Goal: Transaction & Acquisition: Register for event/course

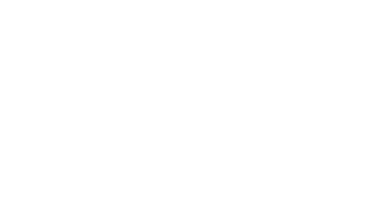
select select "MY"
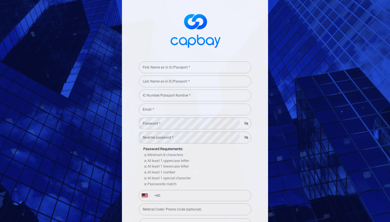
scroll to position [9, 0]
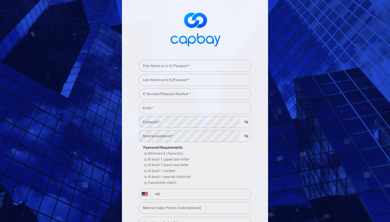
click at [192, 66] on input "First Name as in IC/Passport *" at bounding box center [195, 66] width 112 height 12
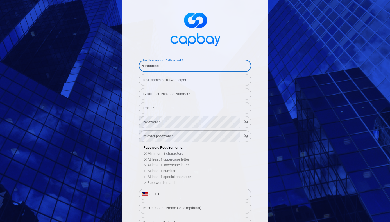
type input "sithaarthan"
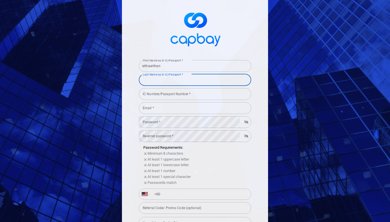
click at [187, 77] on input "Last Name as in IC/Passport *" at bounding box center [195, 80] width 112 height 12
type input "vasu"
click at [185, 97] on input "IC Number/Passport Number *" at bounding box center [195, 94] width 112 height 12
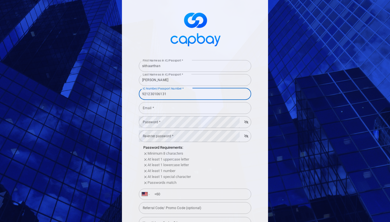
type input "921230106131"
click at [183, 111] on input "Email *" at bounding box center [195, 108] width 112 height 12
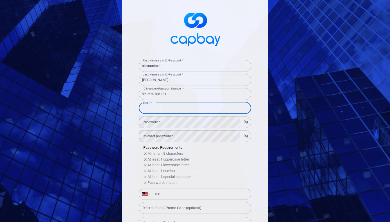
type input "sithaarthanvasu@gmail.com"
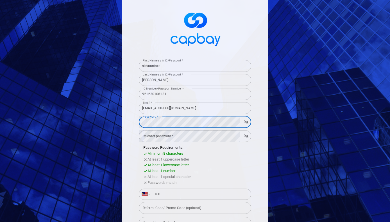
click at [166, 135] on form "First Name as in IC/Passport * sithaarthan First Name as in IC/Passport * Last …" at bounding box center [195, 171] width 112 height 227
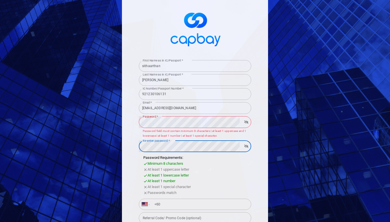
click at [242, 126] on div "Password *" at bounding box center [195, 122] width 112 height 12
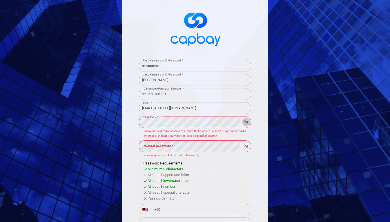
click at [244, 122] on icon "button" at bounding box center [246, 122] width 4 height 3
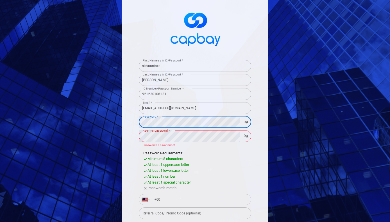
click at [244, 133] on button "button" at bounding box center [246, 136] width 9 height 8
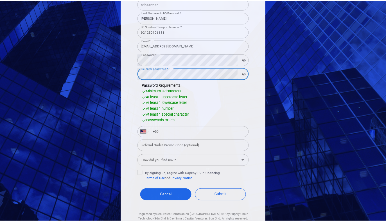
scroll to position [89, 0]
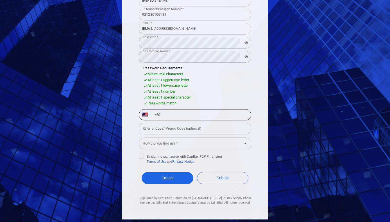
click at [167, 115] on input "+60" at bounding box center [199, 114] width 97 height 9
type input "+60 11 2633 3714"
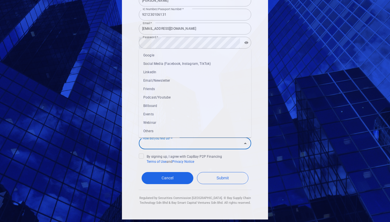
click at [177, 142] on input "How did you find us? *" at bounding box center [190, 143] width 100 height 10
click at [145, 52] on li "Google" at bounding box center [195, 55] width 112 height 8
type input "Google"
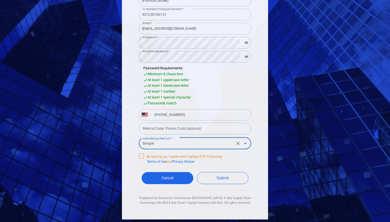
click at [140, 158] on icon at bounding box center [141, 155] width 4 height 4
click at [0, 0] on input "By signing up, I agree with CapBay P2P Financing Terms of Use and Privacy Notice" at bounding box center [0, 0] width 0 height 0
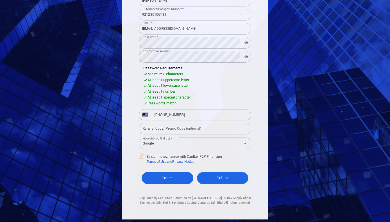
click at [224, 177] on button "Submit" at bounding box center [223, 178] width 52 height 12
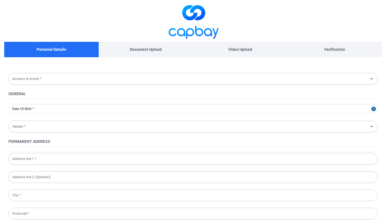
type input "1992-12-30"
type input "Male"
type input "921230-10-6131"
click at [141, 54] on div "Document Upload" at bounding box center [146, 49] width 94 height 15
click at [140, 47] on p "Document Upload" at bounding box center [146, 49] width 32 height 6
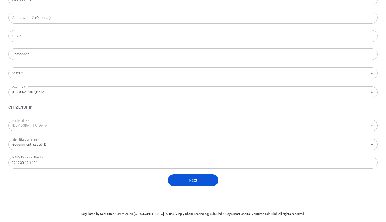
click at [195, 184] on button "Next" at bounding box center [193, 180] width 51 height 12
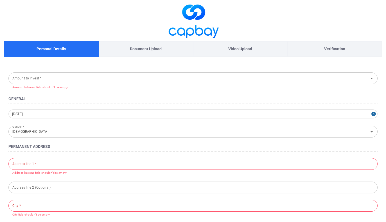
scroll to position [1, 0]
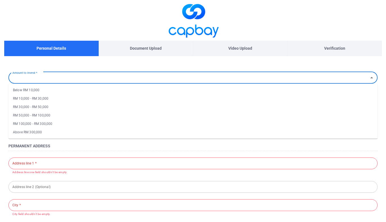
click at [38, 77] on div "Amount to Invest * Amount to Invest *" at bounding box center [192, 77] width 369 height 13
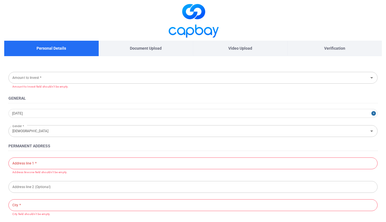
click at [143, 41] on div "Document Upload" at bounding box center [146, 48] width 94 height 15
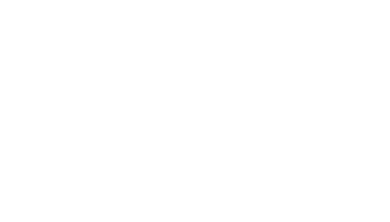
select select "MY"
